Goal: Task Accomplishment & Management: Manage account settings

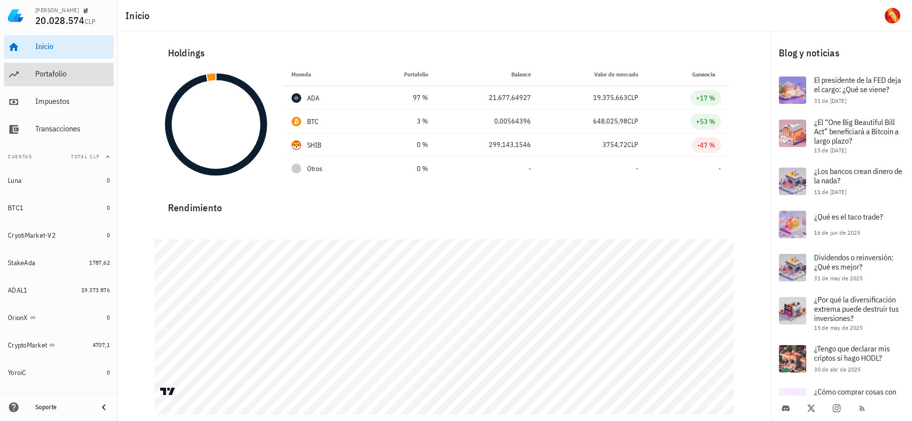
click at [47, 75] on div "Portafolio" at bounding box center [72, 73] width 74 height 9
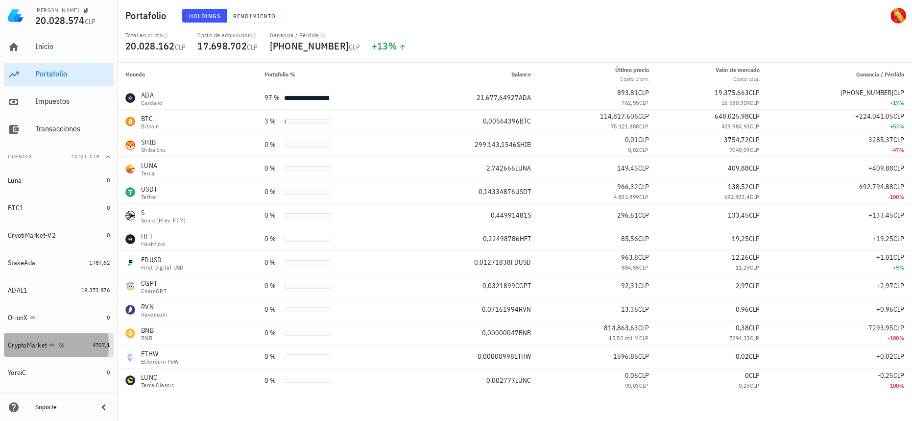
click at [78, 335] on div "CryptoMarket" at bounding box center [48, 345] width 81 height 21
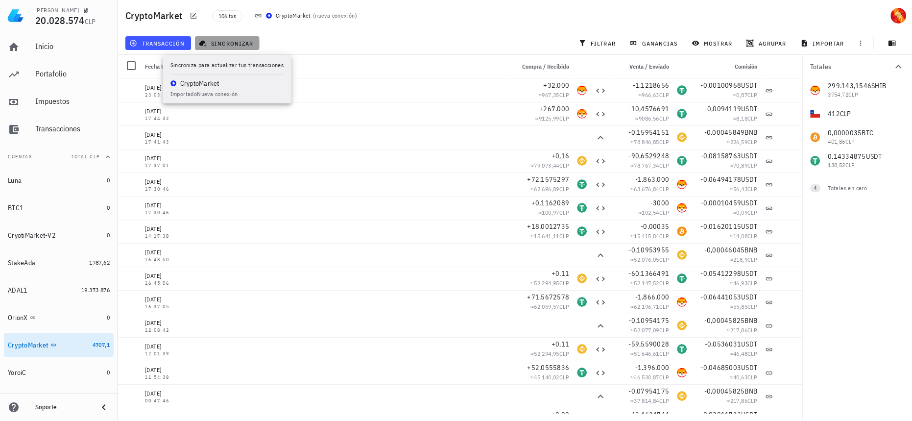
click at [215, 40] on span "sincronizar" at bounding box center [227, 43] width 52 height 8
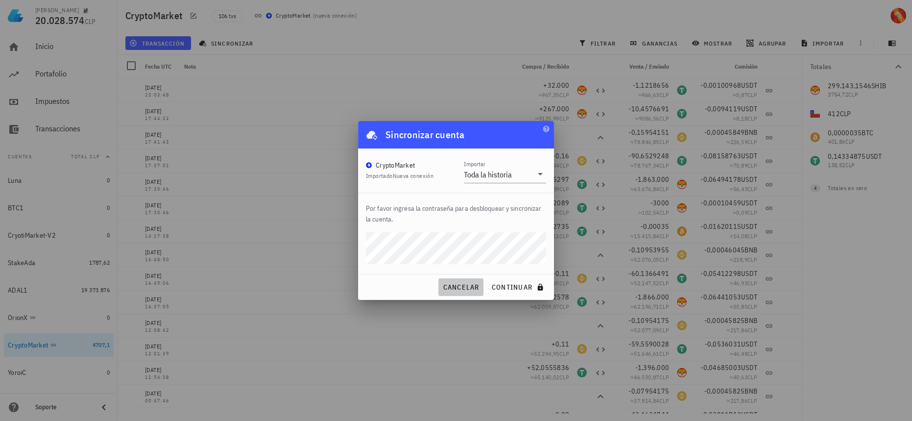
click at [455, 290] on span "cancelar" at bounding box center [460, 287] width 37 height 9
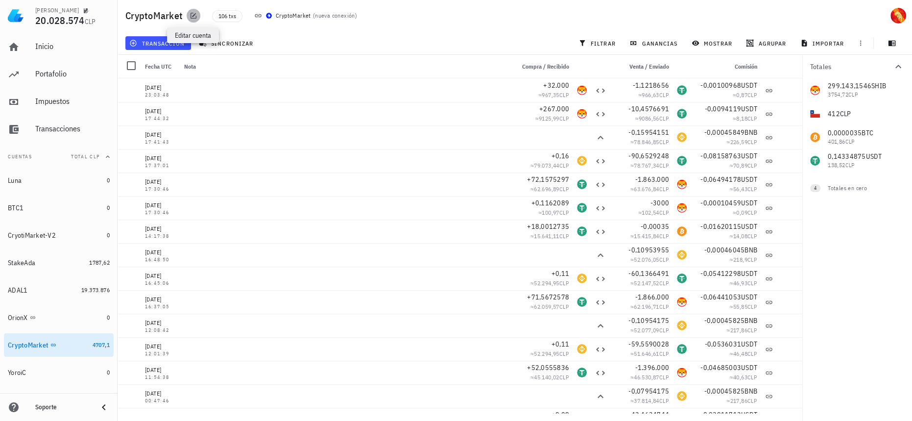
click at [199, 14] on span "button" at bounding box center [194, 16] width 14 height 8
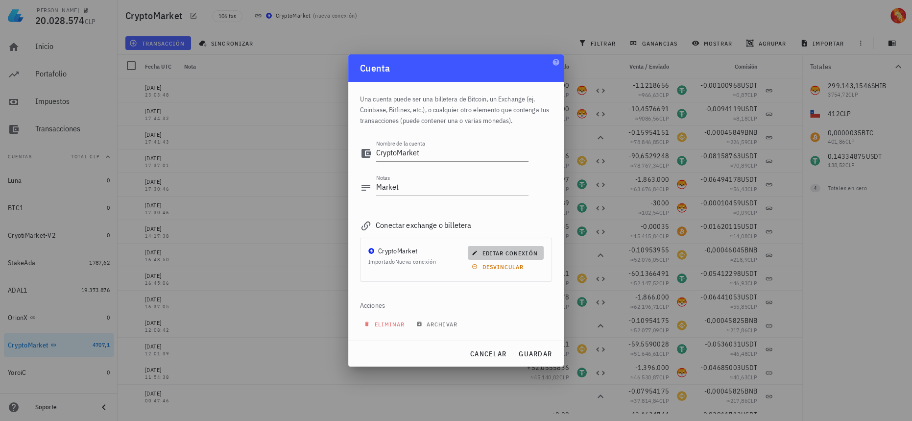
click at [527, 252] on span "editar conexión" at bounding box center [506, 252] width 64 height 7
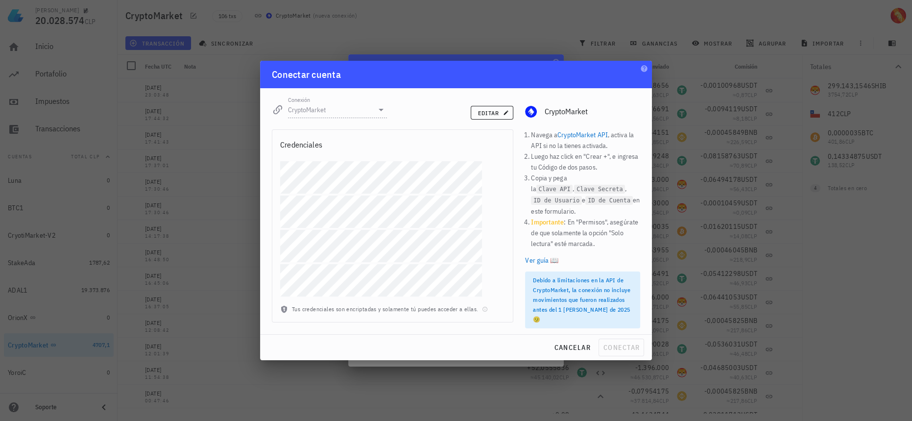
click at [628, 342] on div "cancelar conectar" at bounding box center [456, 347] width 392 height 25
click at [485, 110] on button "editar" at bounding box center [492, 113] width 43 height 14
click at [634, 345] on span "conectar" at bounding box center [621, 347] width 37 height 9
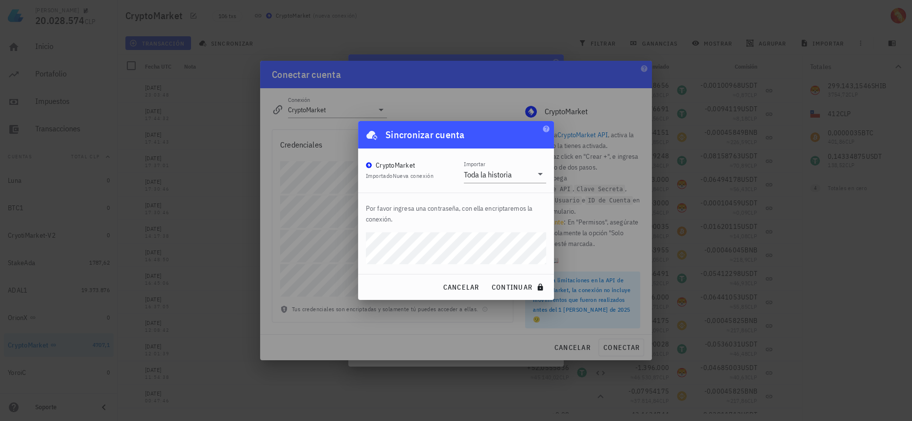
click at [487, 278] on button "continuar" at bounding box center [518, 287] width 63 height 18
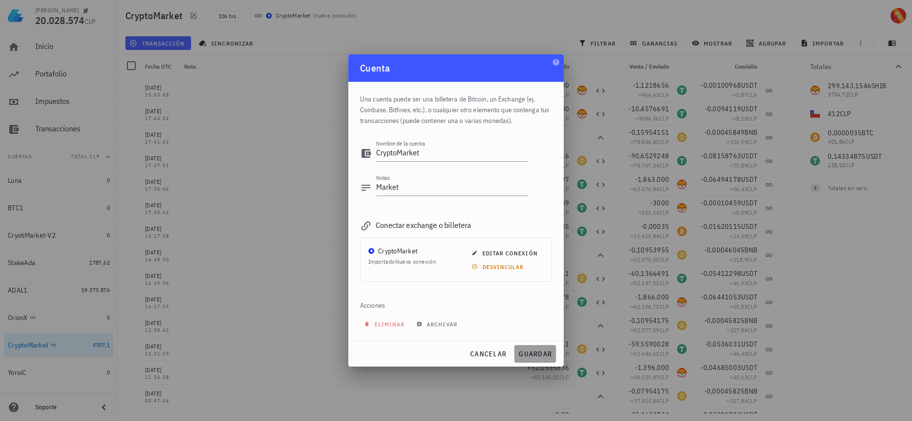
click at [546, 349] on span "guardar" at bounding box center [535, 353] width 34 height 9
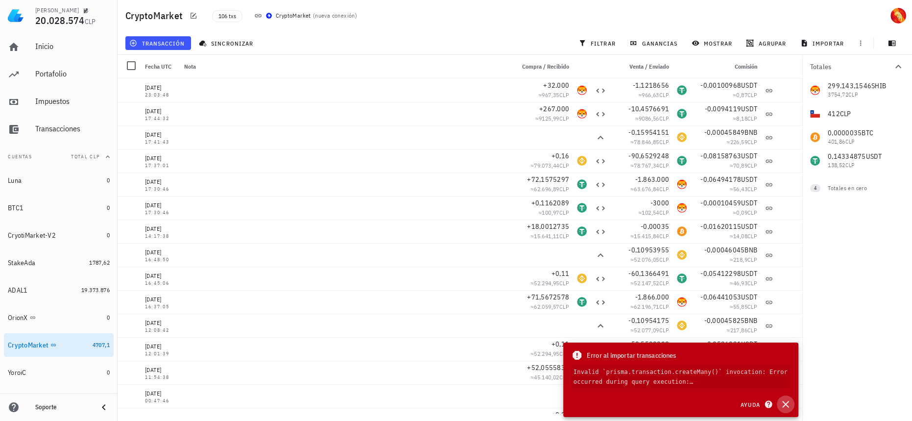
click at [790, 408] on icon "button" at bounding box center [786, 404] width 12 height 12
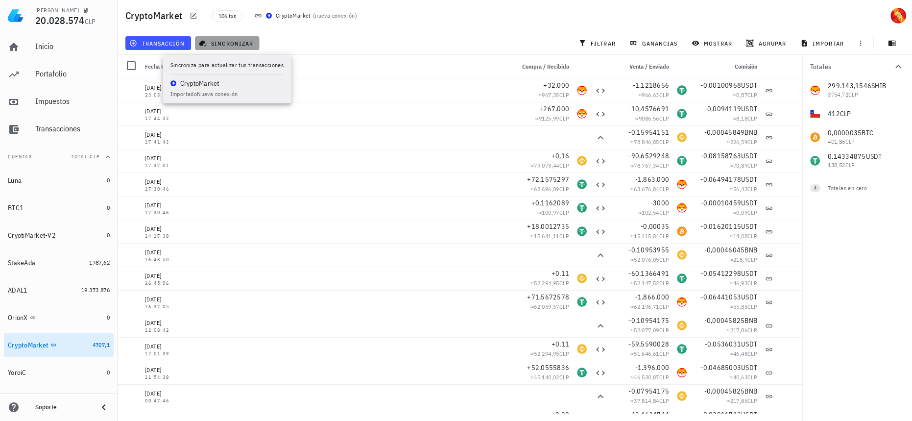
click at [225, 39] on span "sincronizar" at bounding box center [227, 43] width 52 height 8
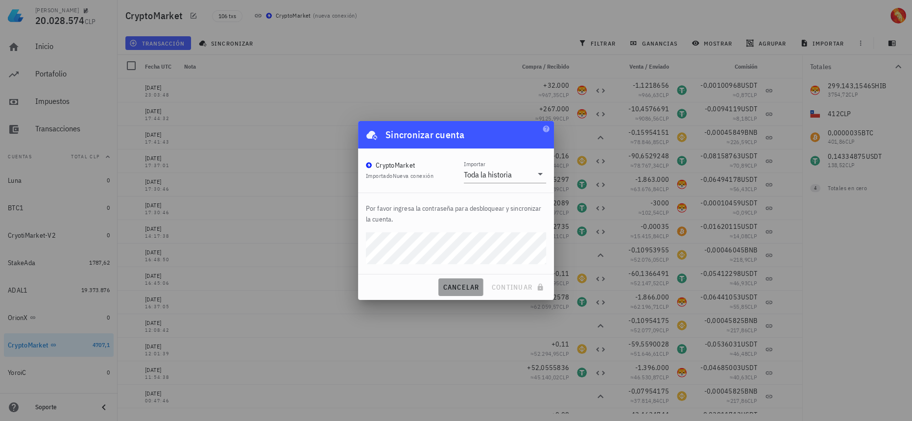
click at [461, 280] on button "cancelar" at bounding box center [460, 287] width 45 height 18
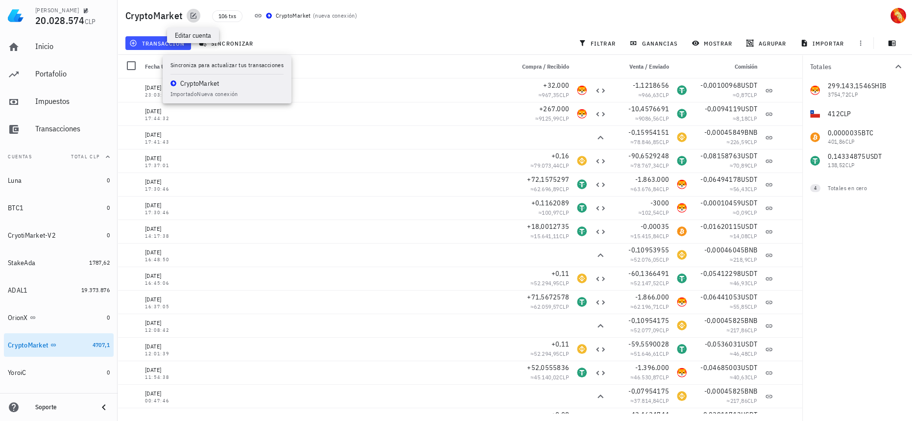
click at [191, 15] on icon "button" at bounding box center [194, 16] width 6 height 6
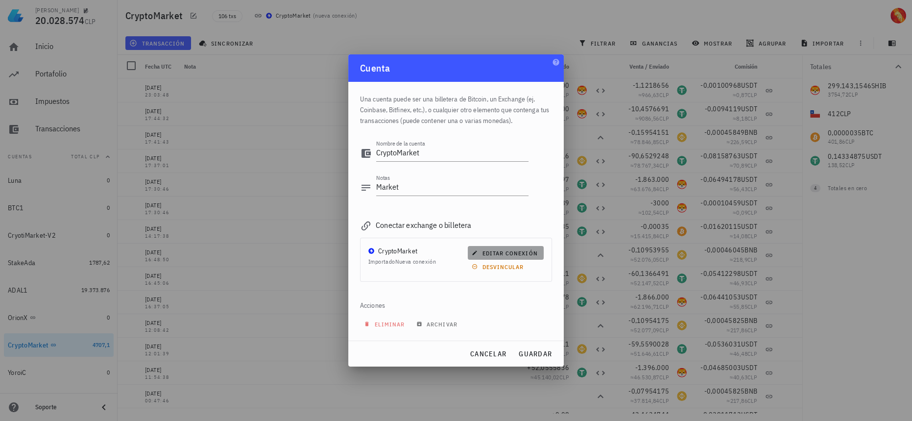
click at [525, 252] on span "editar conexión" at bounding box center [506, 252] width 64 height 7
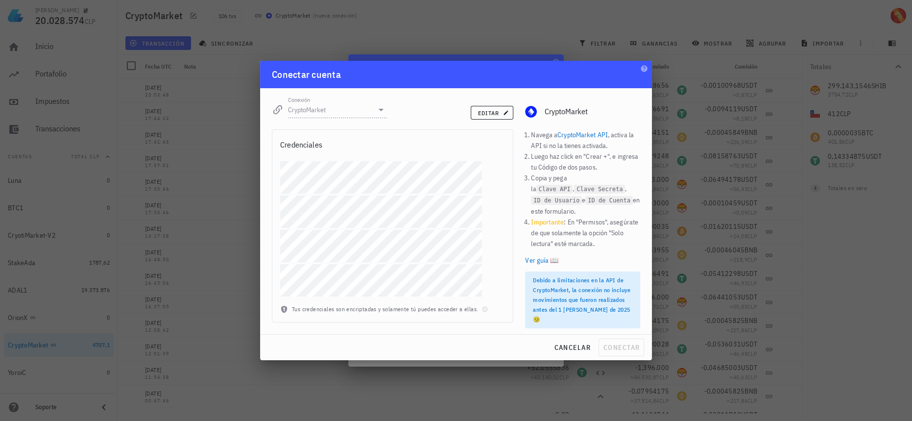
click at [539, 255] on link "Ver guía 📖" at bounding box center [582, 260] width 115 height 11
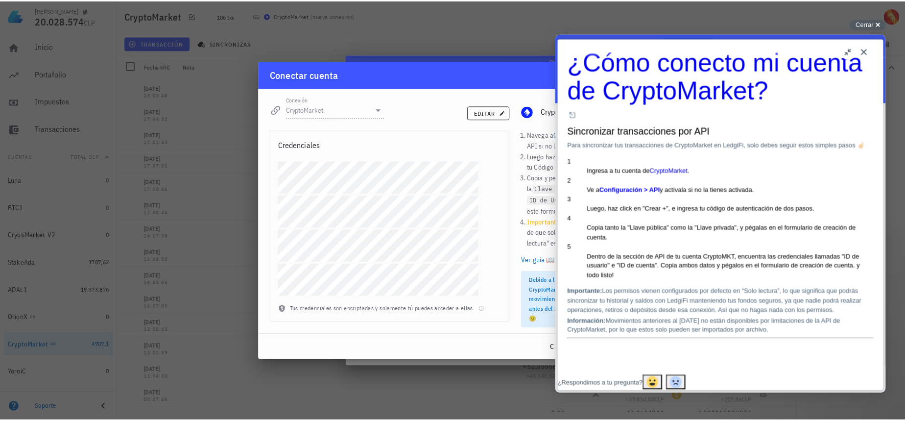
scroll to position [178, 0]
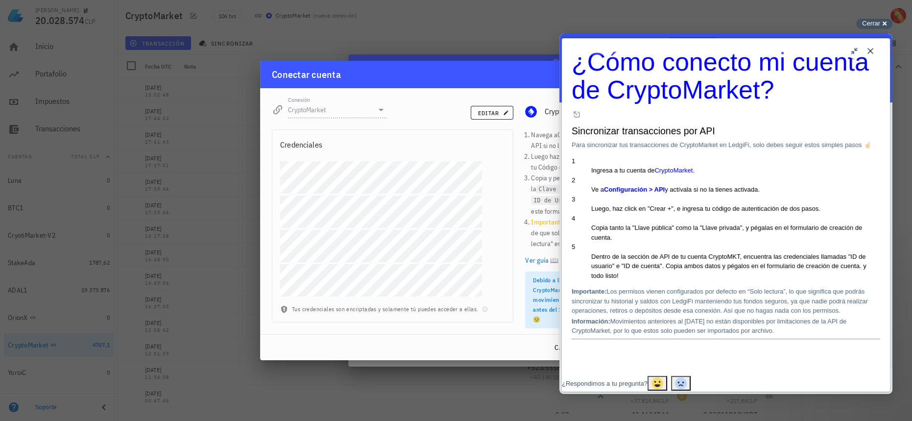
click at [884, 25] on div "Cerrar cross-small" at bounding box center [874, 24] width 36 height 10
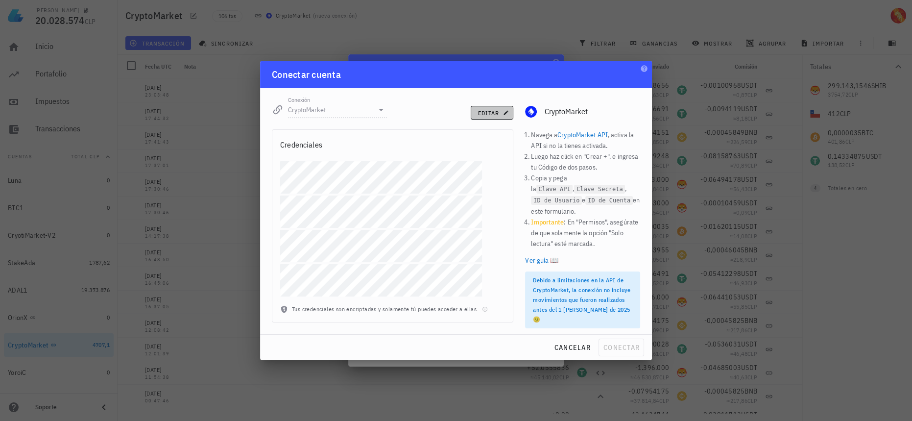
click at [511, 116] on button "editar" at bounding box center [492, 113] width 43 height 14
click at [620, 348] on span "conectar" at bounding box center [621, 347] width 37 height 9
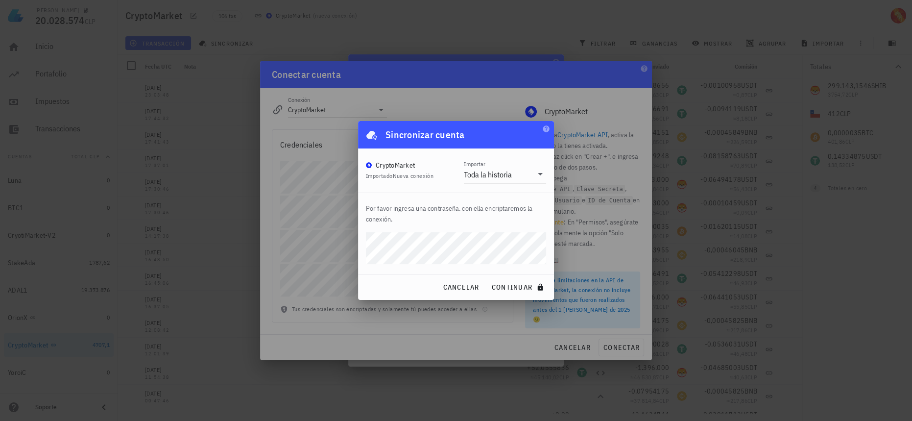
click at [492, 177] on div "Toda la historia" at bounding box center [488, 175] width 48 height 10
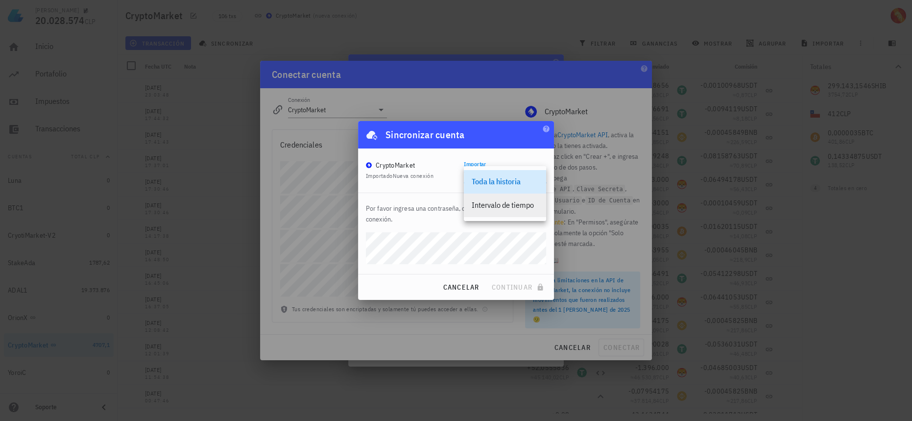
click at [501, 204] on div "Intervalo de tiempo" at bounding box center [505, 204] width 67 height 9
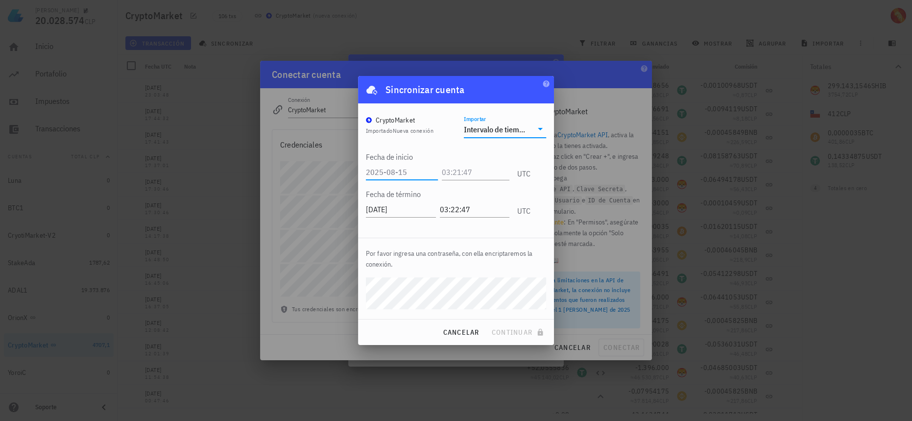
click at [421, 169] on input "text" at bounding box center [402, 172] width 72 height 16
type input "[DATE]"
click at [448, 171] on input "text" at bounding box center [474, 172] width 72 height 16
type input "12:12:12"
click at [517, 327] on button "continuar" at bounding box center [518, 332] width 63 height 18
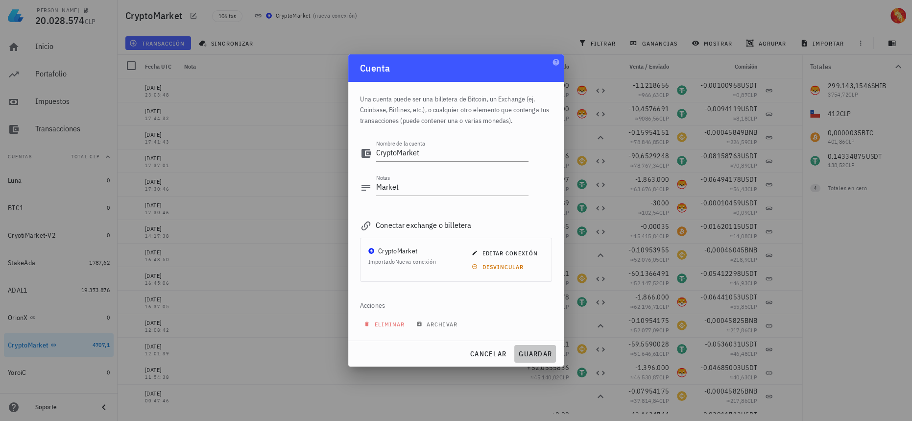
click at [552, 357] on button "guardar" at bounding box center [535, 354] width 42 height 18
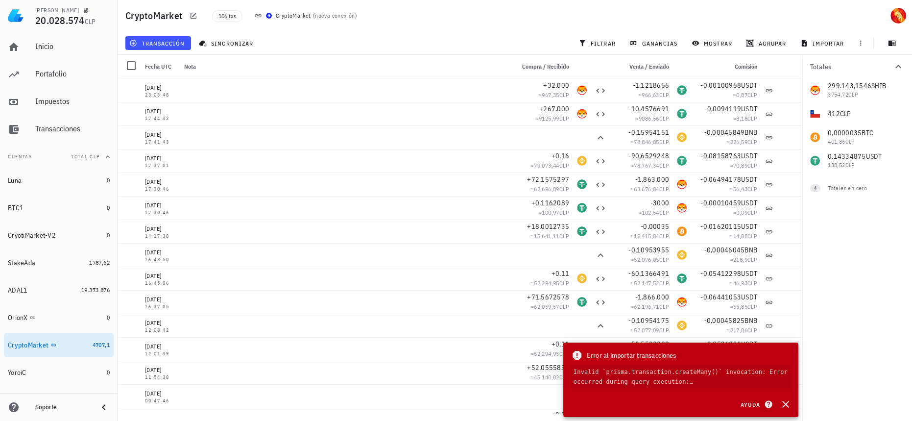
click at [782, 384] on code "Invalid `prisma.transaction.createMany()` invocation: Error occurred during que…" at bounding box center [680, 377] width 219 height 24
click at [765, 402] on icon "button" at bounding box center [768, 404] width 7 height 7
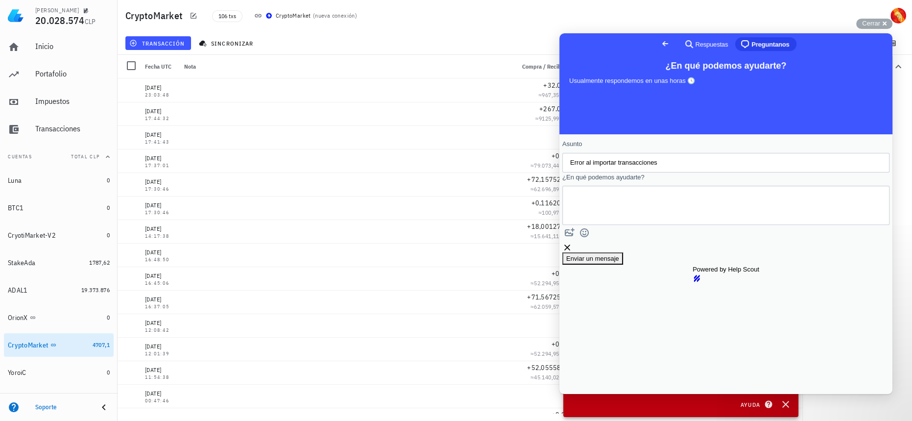
click at [659, 215] on textarea "¿En qué podemos ayudarte?" at bounding box center [614, 205] width 89 height 38
click at [884, 23] on div "Cerrar cross-small" at bounding box center [874, 24] width 36 height 10
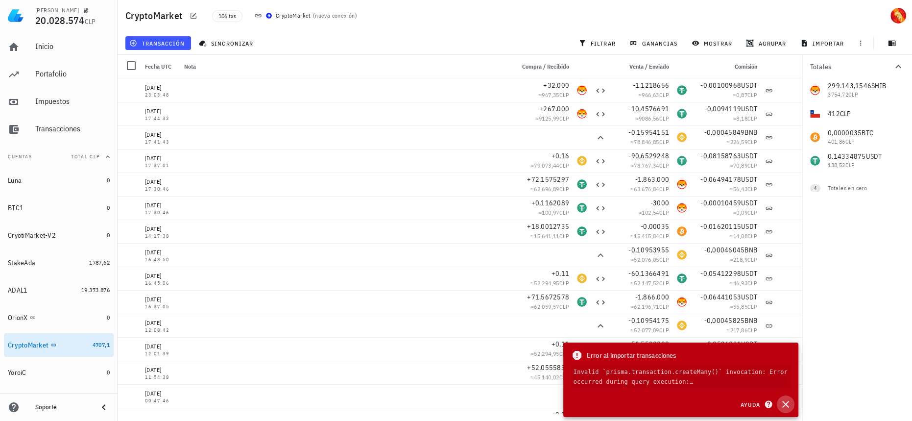
click at [783, 406] on icon "button" at bounding box center [785, 404] width 7 height 7
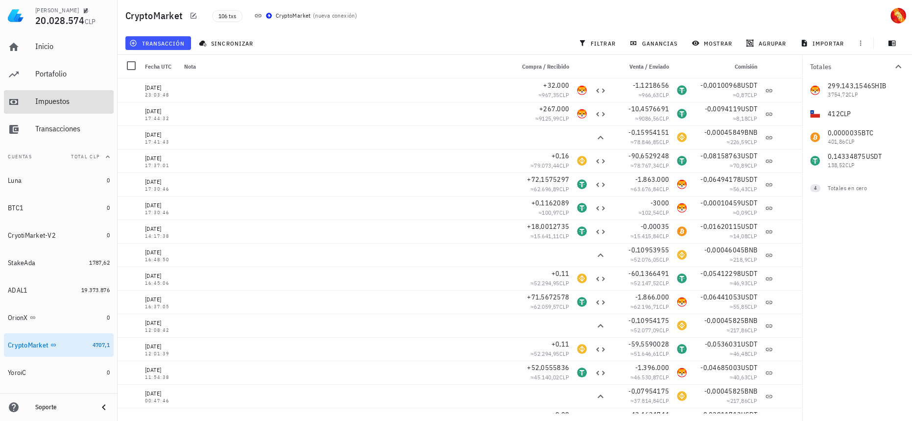
click at [75, 109] on div "Impuestos" at bounding box center [72, 102] width 74 height 22
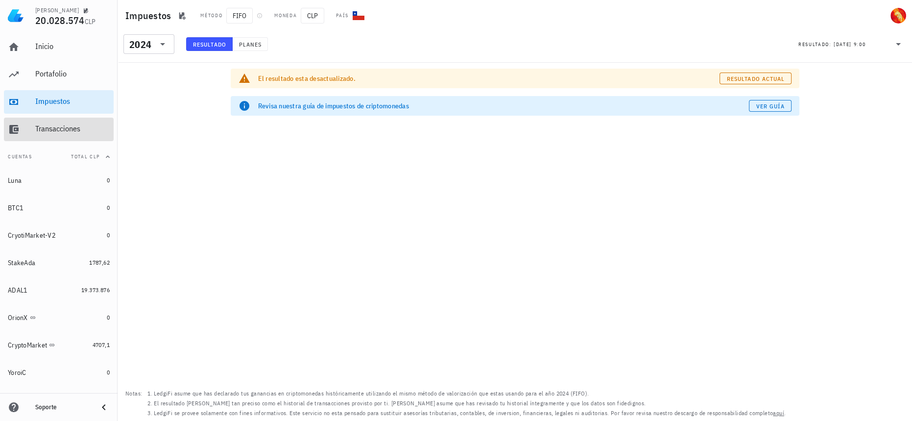
click at [68, 127] on div "Transacciones" at bounding box center [72, 128] width 74 height 9
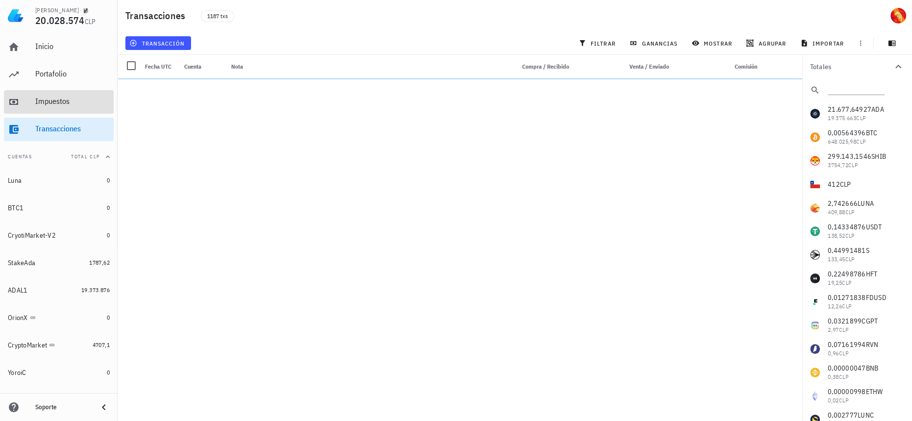
click at [71, 110] on div "Impuestos" at bounding box center [72, 102] width 74 height 22
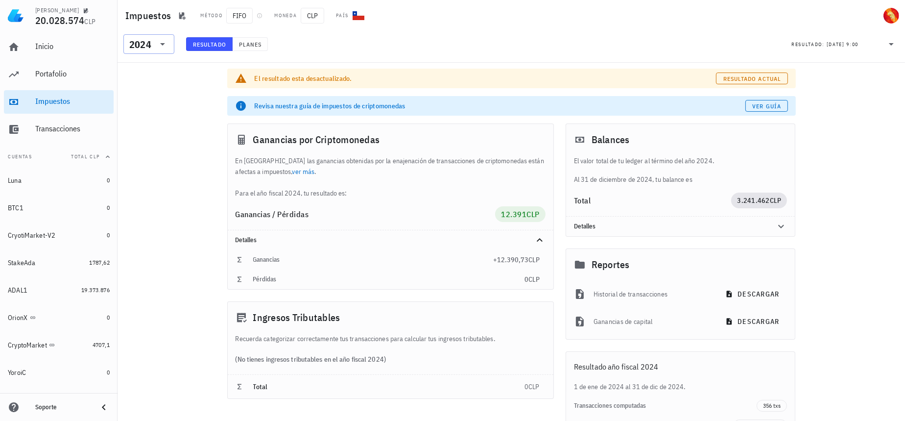
click at [155, 45] on div at bounding box center [162, 44] width 14 height 12
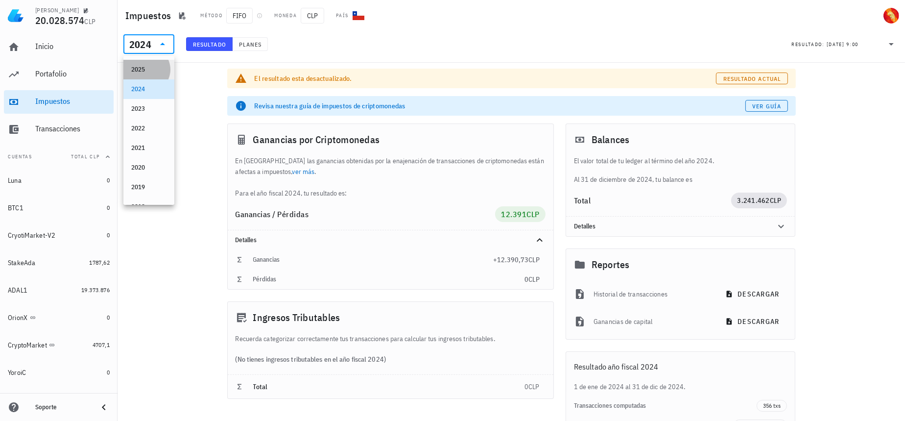
click at [146, 71] on div "2025" at bounding box center [148, 70] width 35 height 8
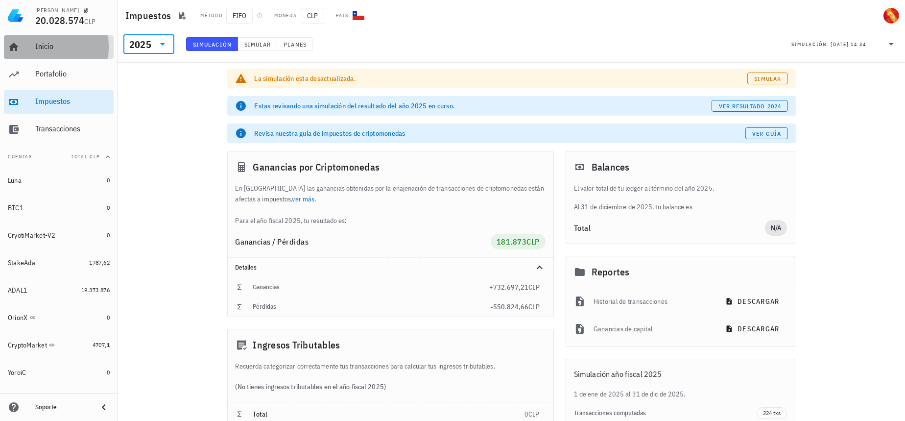
click at [72, 44] on div "Inicio" at bounding box center [72, 46] width 74 height 9
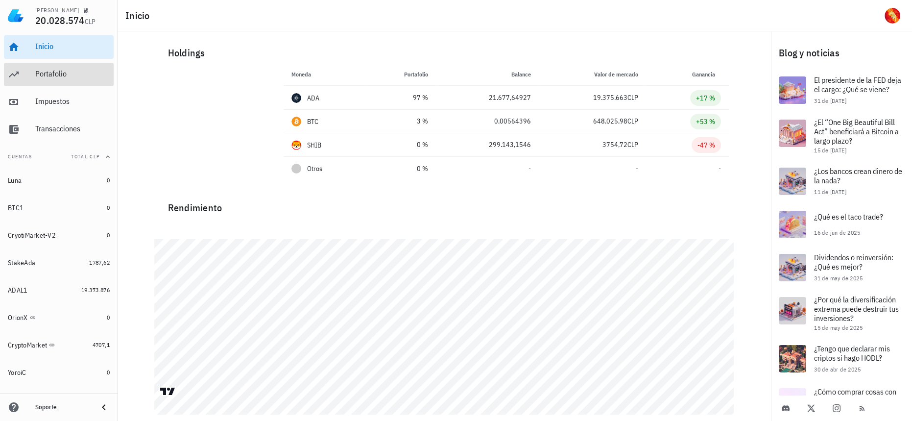
click at [25, 64] on link "Portafolio" at bounding box center [59, 75] width 110 height 24
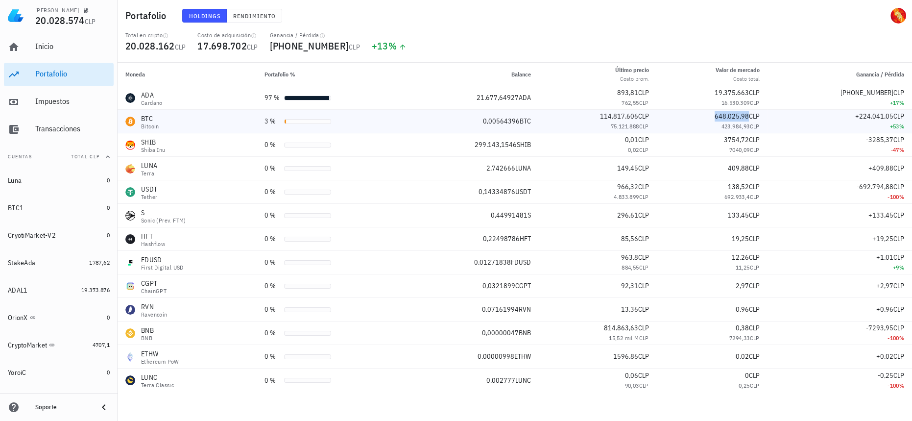
click at [728, 116] on span "648.025,98" at bounding box center [732, 116] width 34 height 9
click at [894, 93] on span "CLP" at bounding box center [899, 92] width 11 height 9
drag, startPoint x: 894, startPoint y: 93, endPoint x: 869, endPoint y: 93, distance: 25.0
click at [869, 93] on span "[PHONE_NUMBER] CLP" at bounding box center [873, 92] width 64 height 9
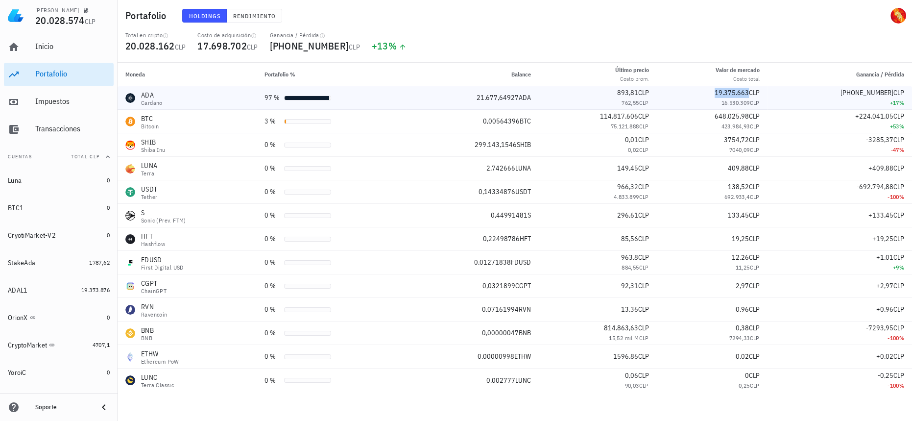
click at [738, 90] on span "19.375.663" at bounding box center [732, 92] width 34 height 9
